Goal: Information Seeking & Learning: Learn about a topic

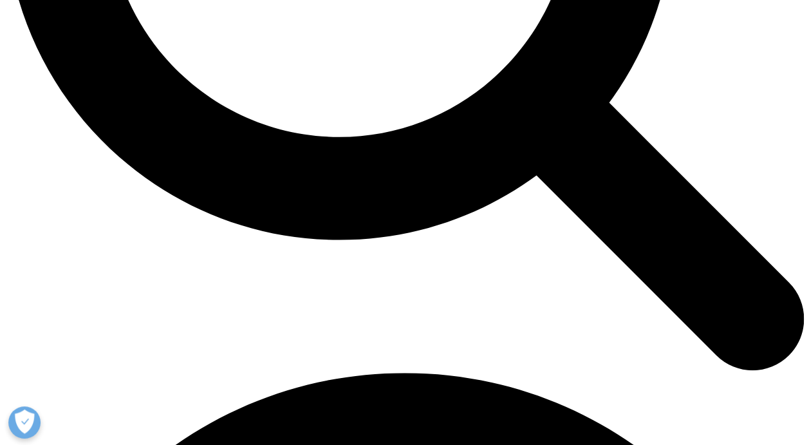
scroll to position [1249, 0]
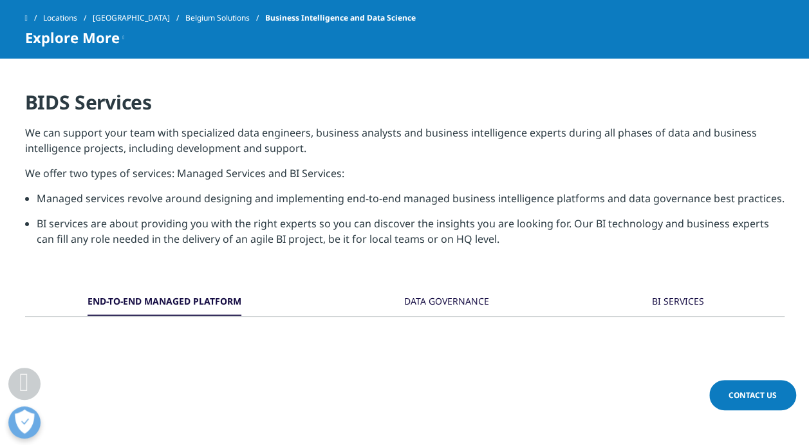
click at [434, 300] on div "DATA GOVERNANCE" at bounding box center [446, 302] width 85 height 28
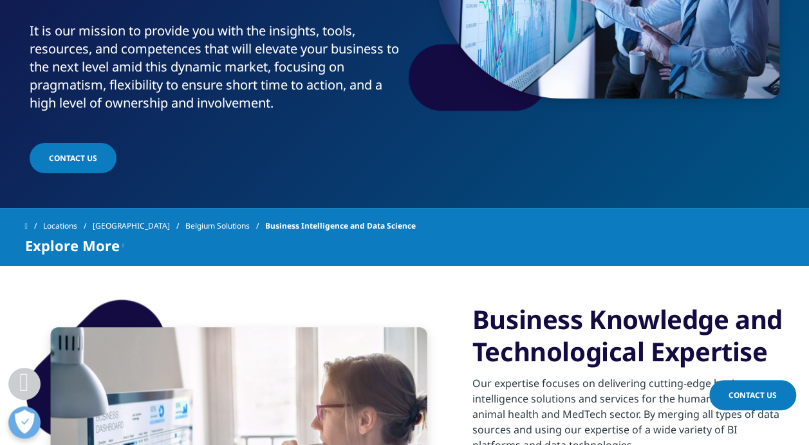
scroll to position [0, 0]
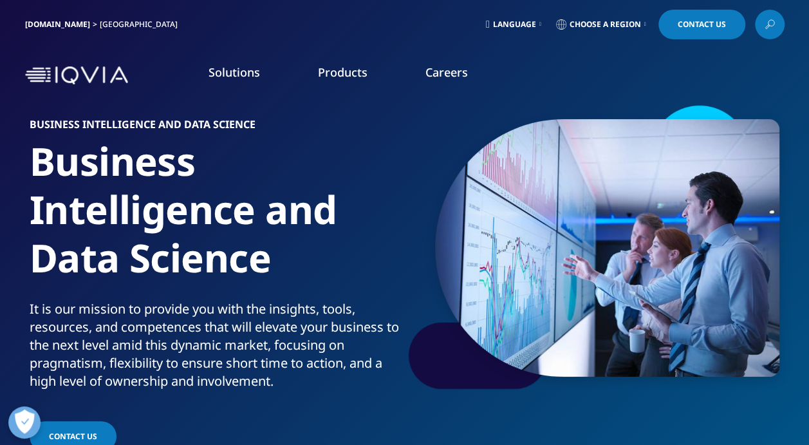
click at [362, 80] on li "Products PRODUCTS Pharmaceutical company Are you a pharmaceuticals ? IQVIA is a…" at bounding box center [342, 84] width 107 height 41
click at [305, 340] on link "Overview" at bounding box center [293, 336] width 195 height 34
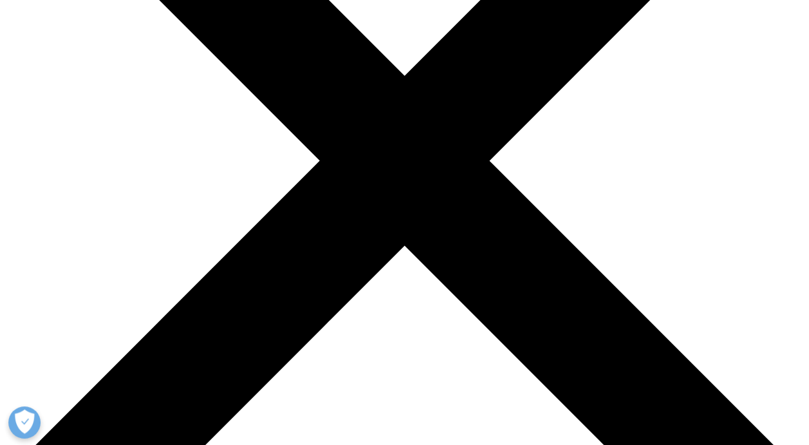
scroll to position [258, 0]
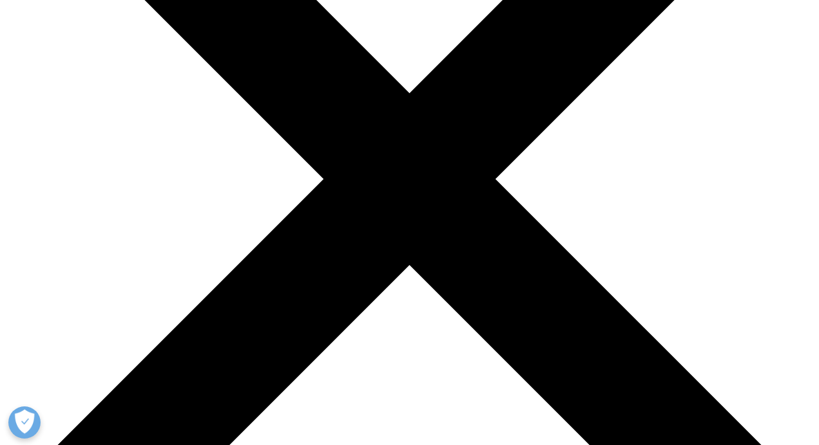
scroll to position [0, 0]
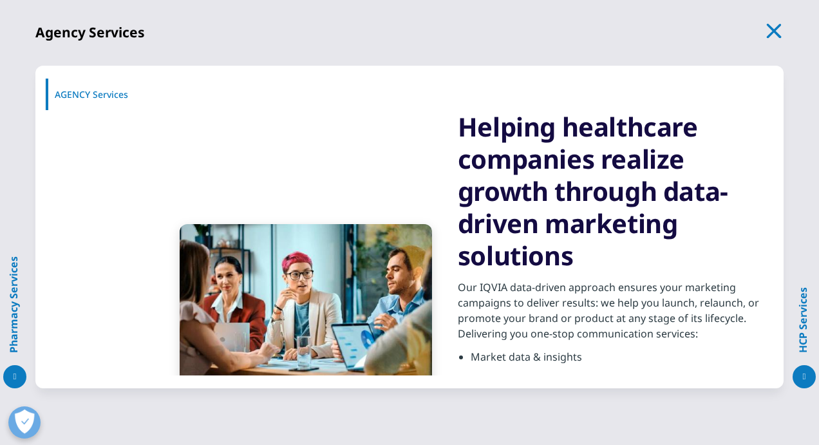
click at [770, 31] on icon "button" at bounding box center [774, 31] width 18 height 18
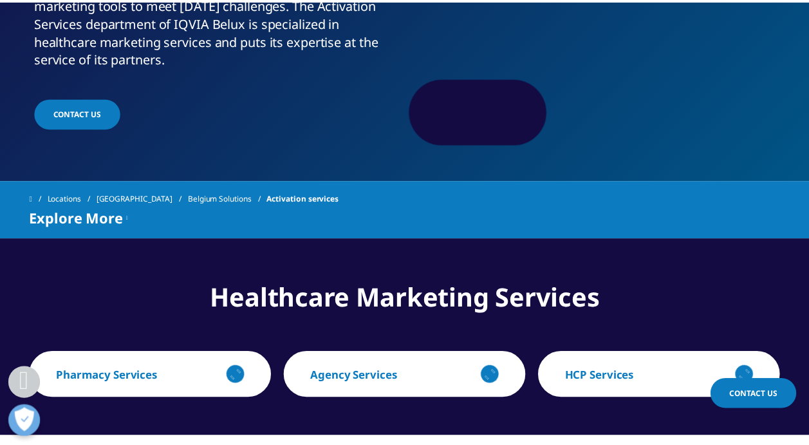
scroll to position [258, 0]
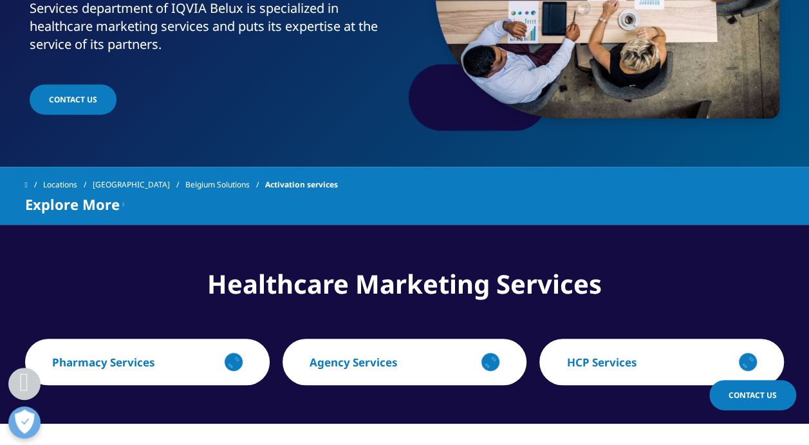
click at [644, 372] on button "HCP Services" at bounding box center [661, 362] width 245 height 46
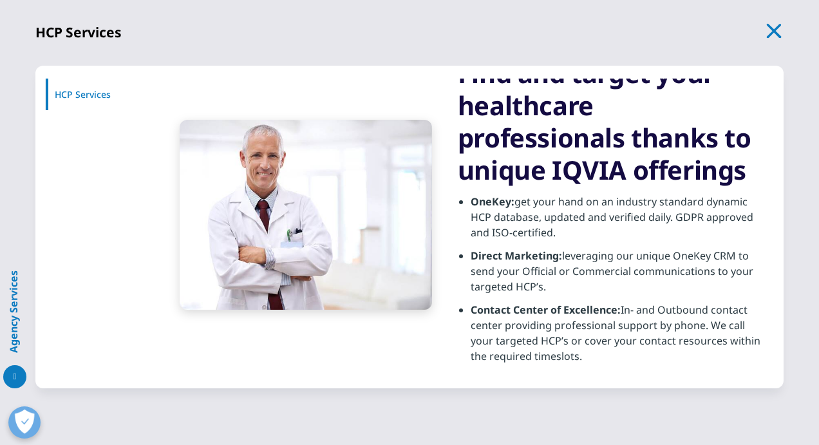
scroll to position [81, 0]
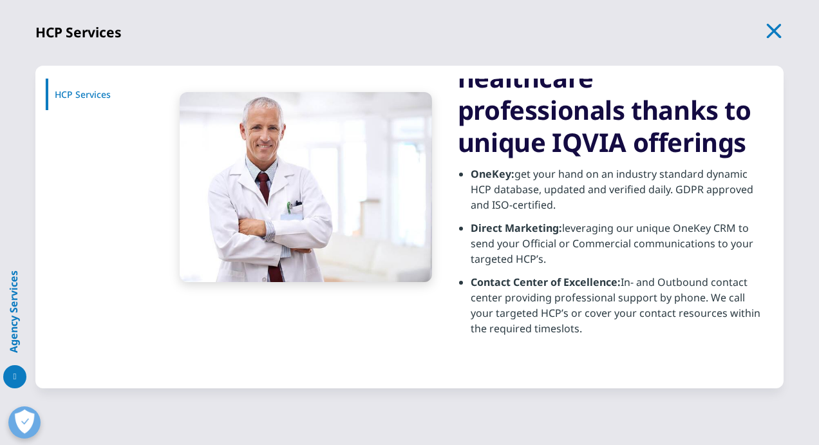
click at [772, 24] on icon "button" at bounding box center [774, 31] width 18 height 18
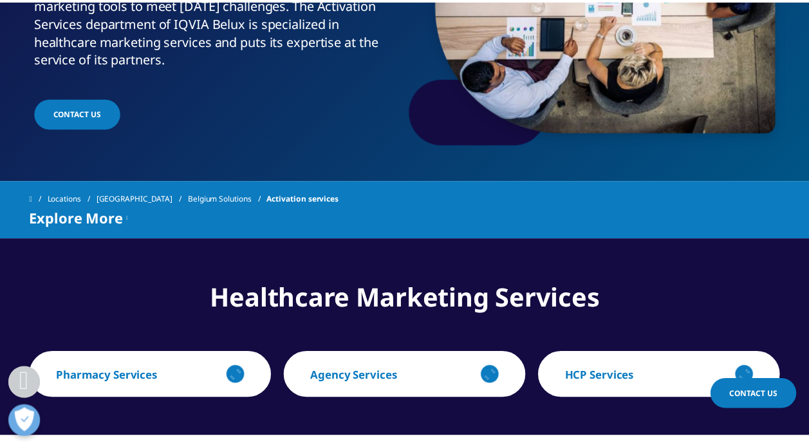
scroll to position [258, 0]
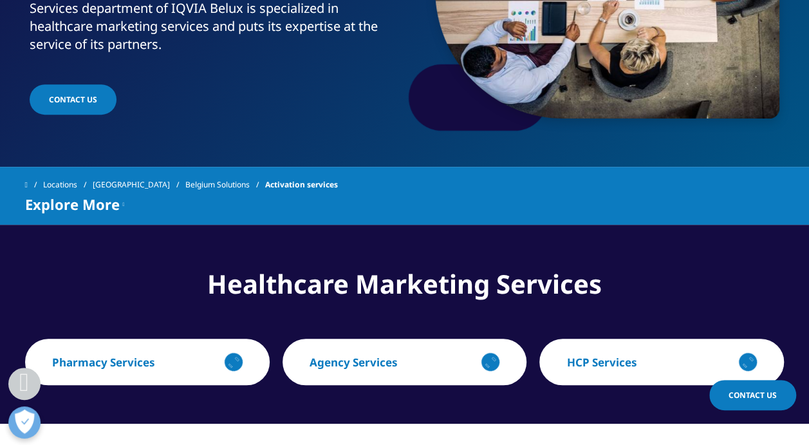
click at [197, 377] on button "Pharmacy Services" at bounding box center [147, 362] width 245 height 46
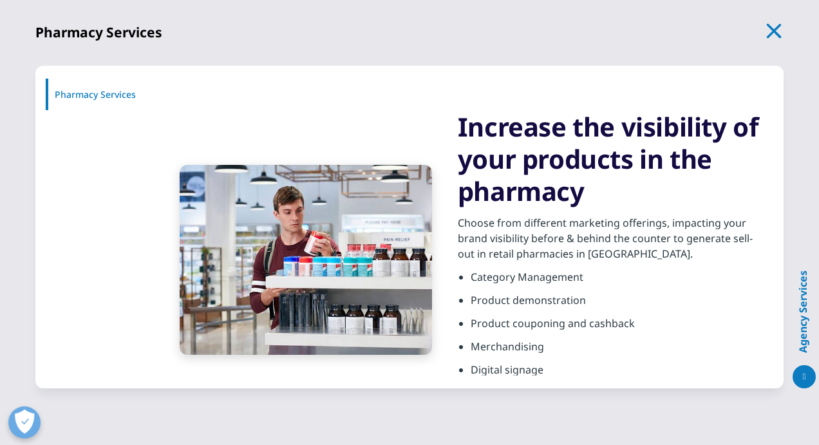
scroll to position [64, 0]
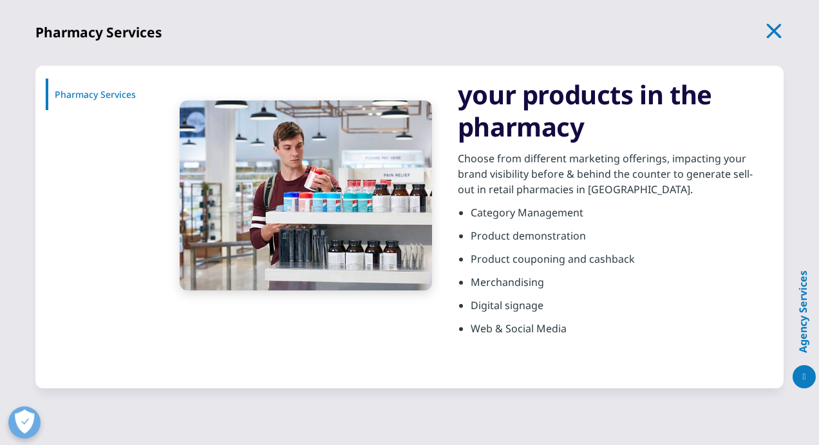
click at [767, 26] on icon "button" at bounding box center [774, 31] width 18 height 18
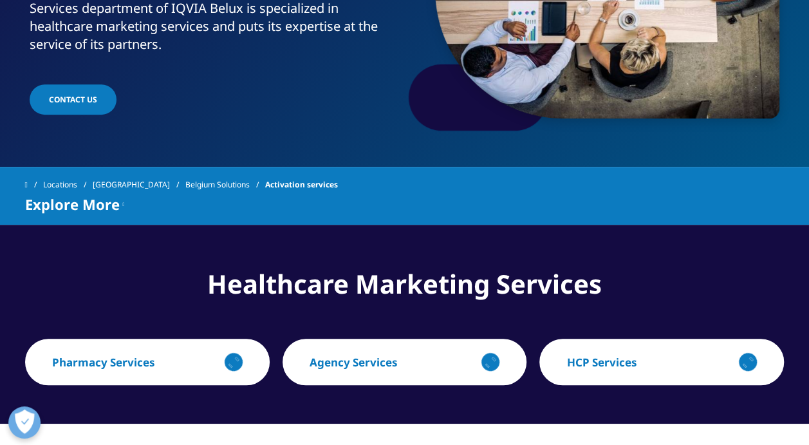
scroll to position [0, 0]
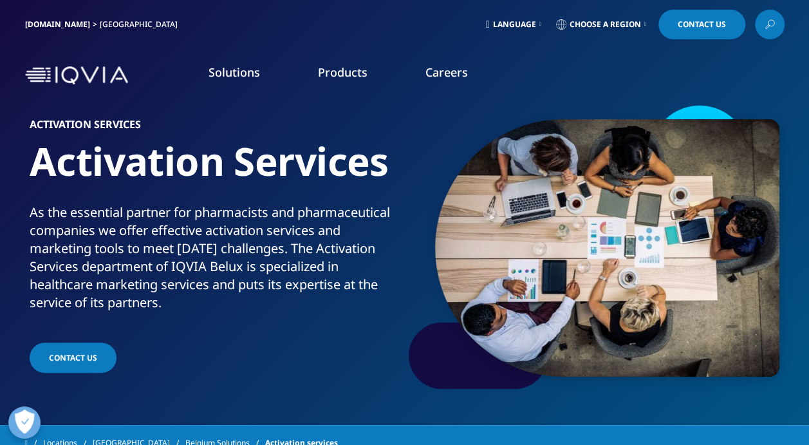
click at [156, 278] on link "Commercial Engagement Services" at bounding box center [107, 274] width 151 height 13
click at [648, 21] on link "Choose a Region" at bounding box center [601, 25] width 95 height 30
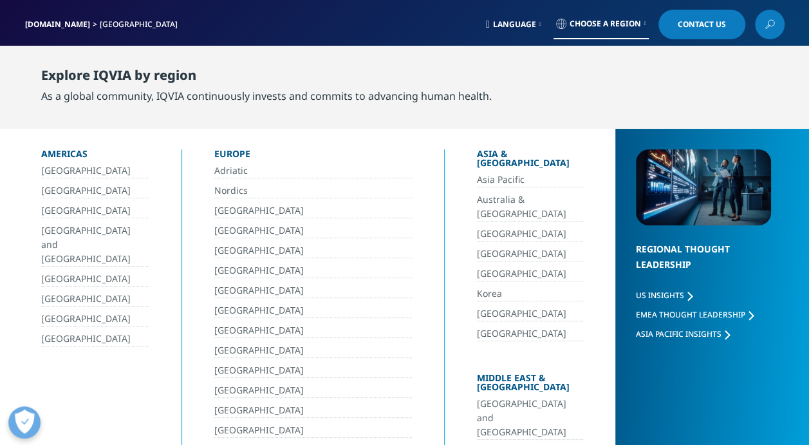
click at [648, 21] on link "Choose a Region" at bounding box center [601, 25] width 95 height 30
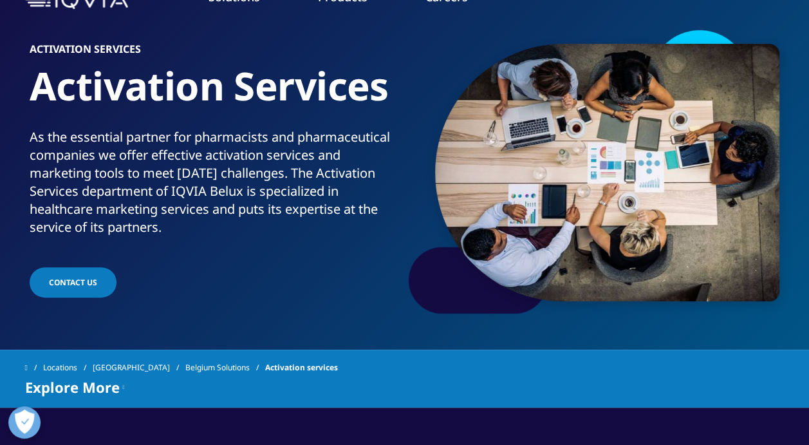
scroll to position [77, 0]
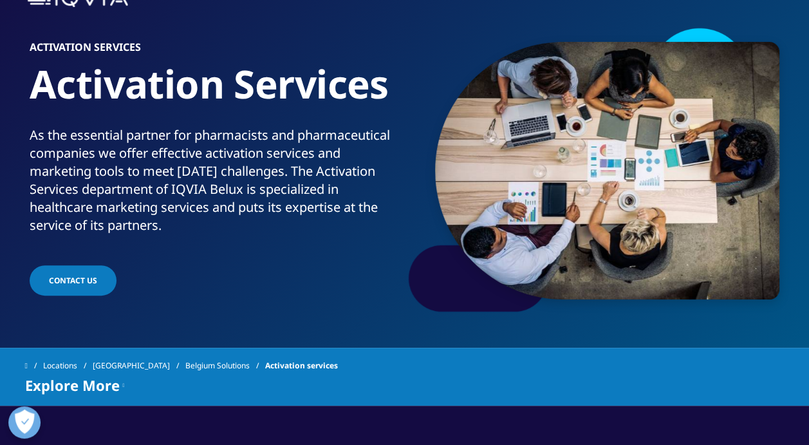
click at [318, 257] on link "Overview" at bounding box center [340, 255] width 195 height 34
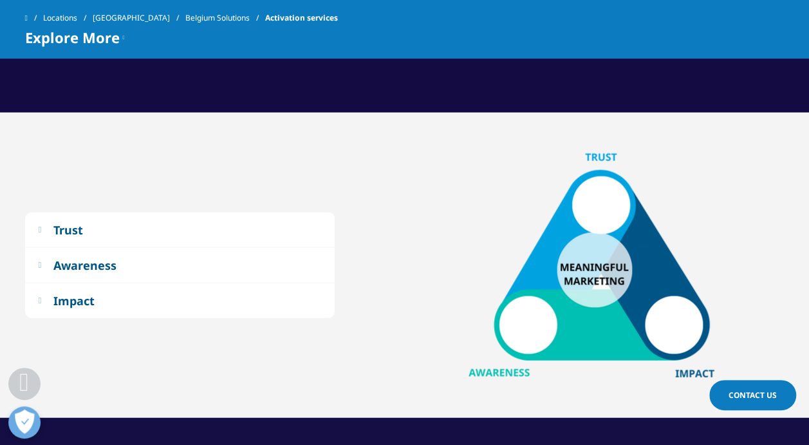
scroll to position [1352, 0]
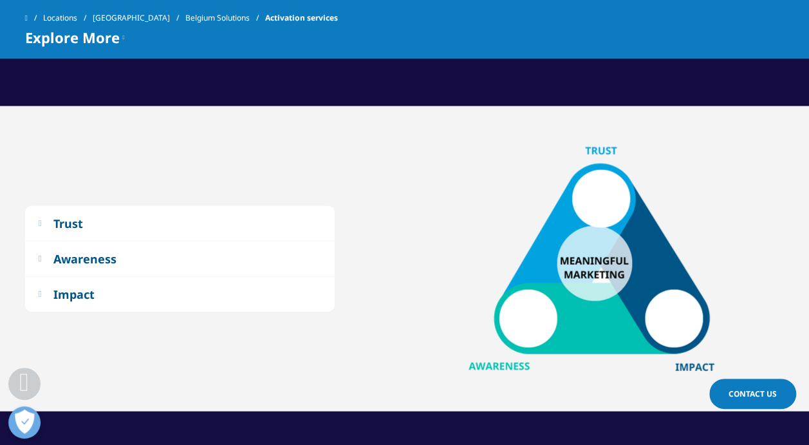
click at [79, 209] on button "Trust" at bounding box center [180, 223] width 310 height 35
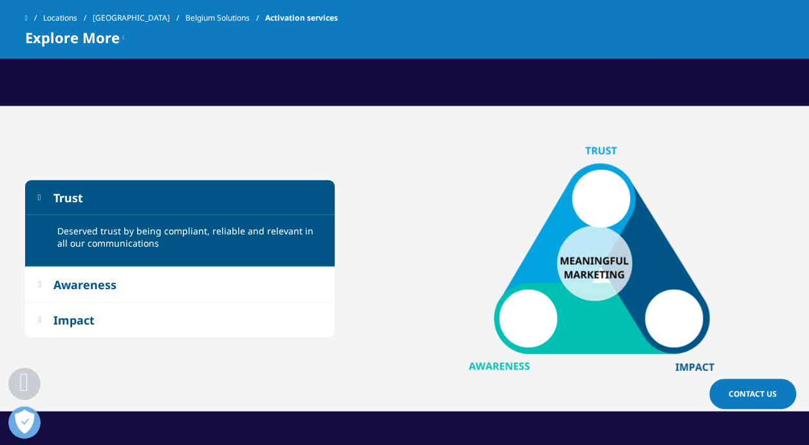
click at [145, 301] on button "Awareness" at bounding box center [180, 284] width 310 height 35
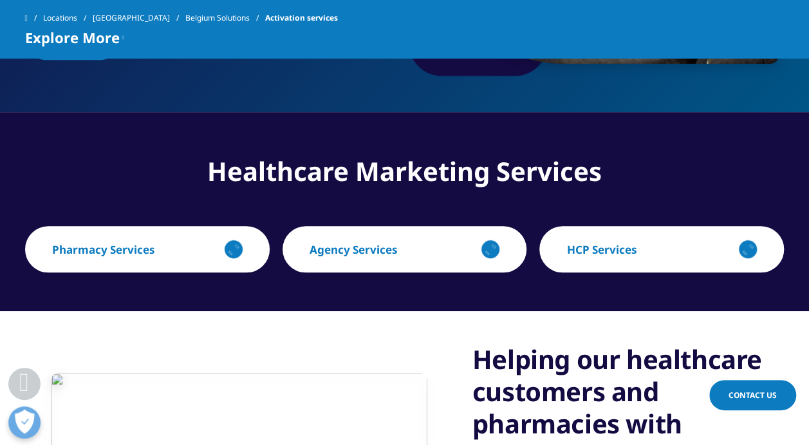
scroll to position [0, 0]
